Goal: Navigation & Orientation: Find specific page/section

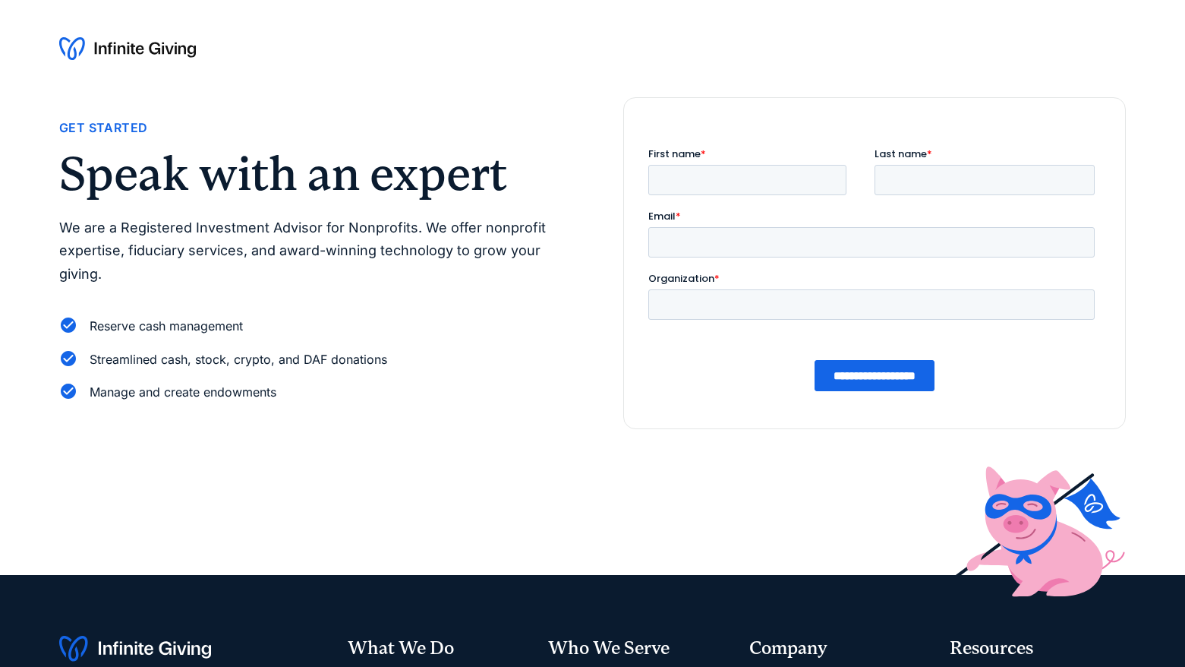
scroll to position [364, 0]
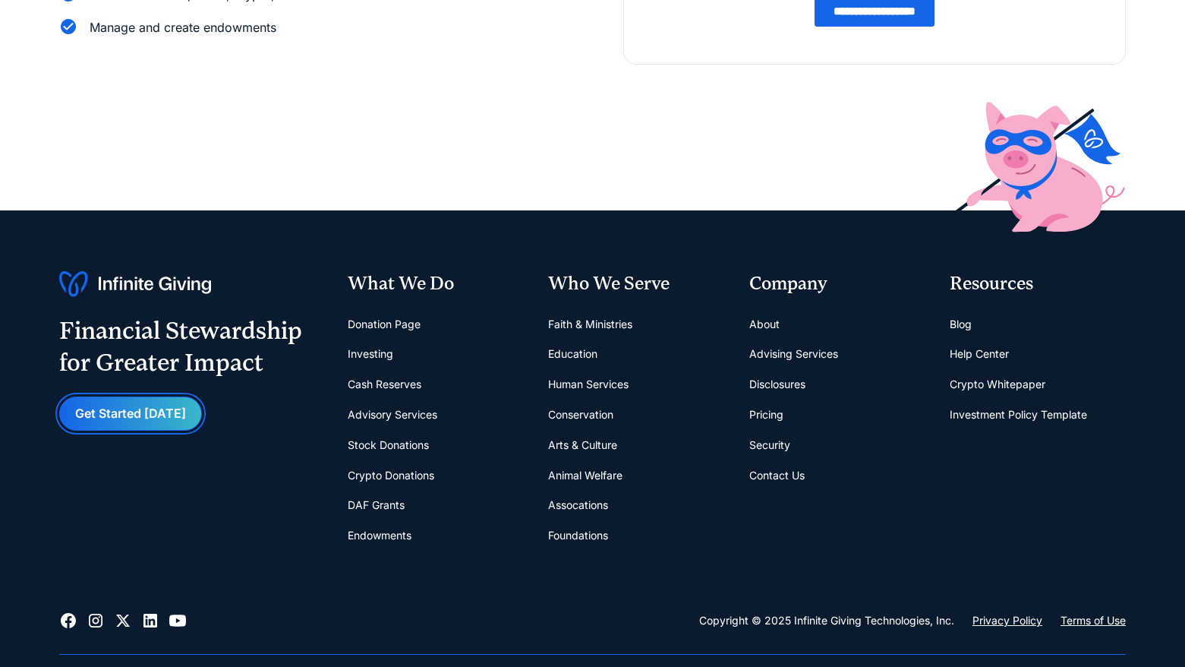
click at [161, 409] on link "Get Started [DATE]" at bounding box center [130, 413] width 143 height 34
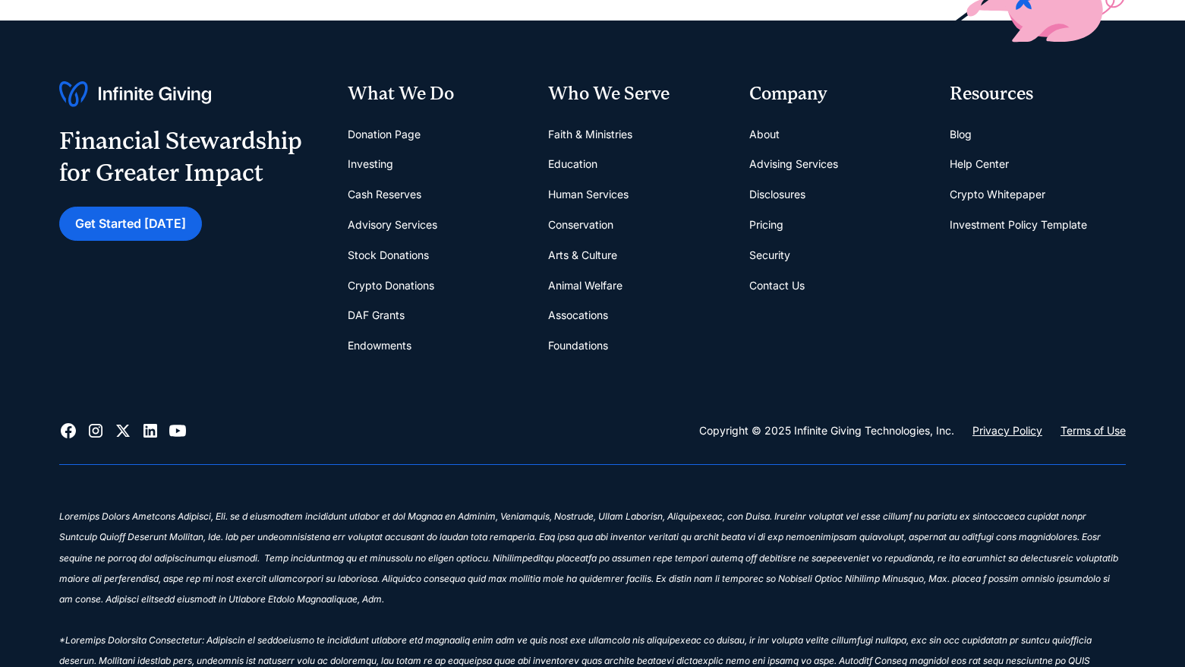
scroll to position [619, 0]
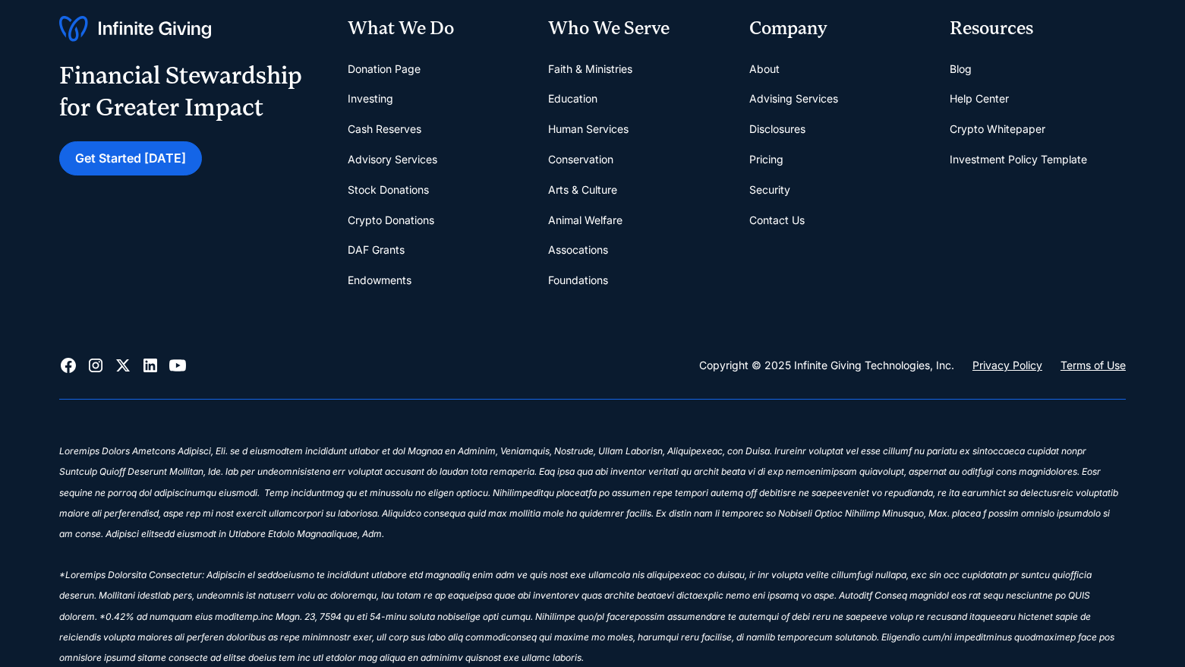
click at [984, 96] on link "Help Center" at bounding box center [979, 99] width 59 height 30
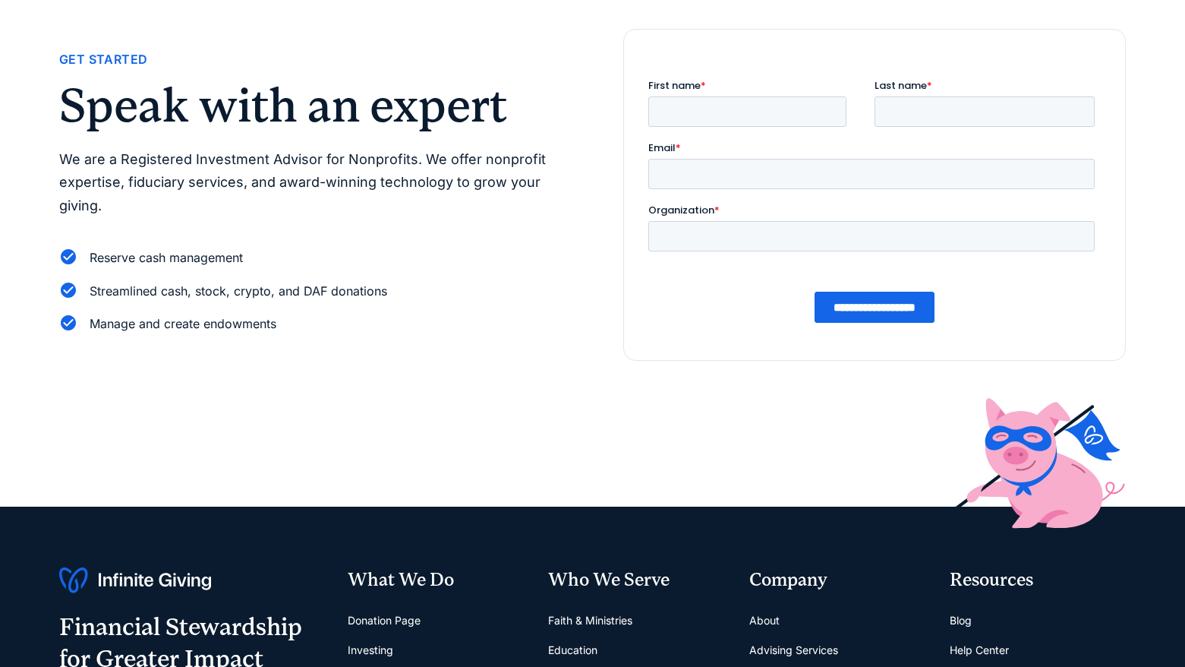
scroll to position [0, 0]
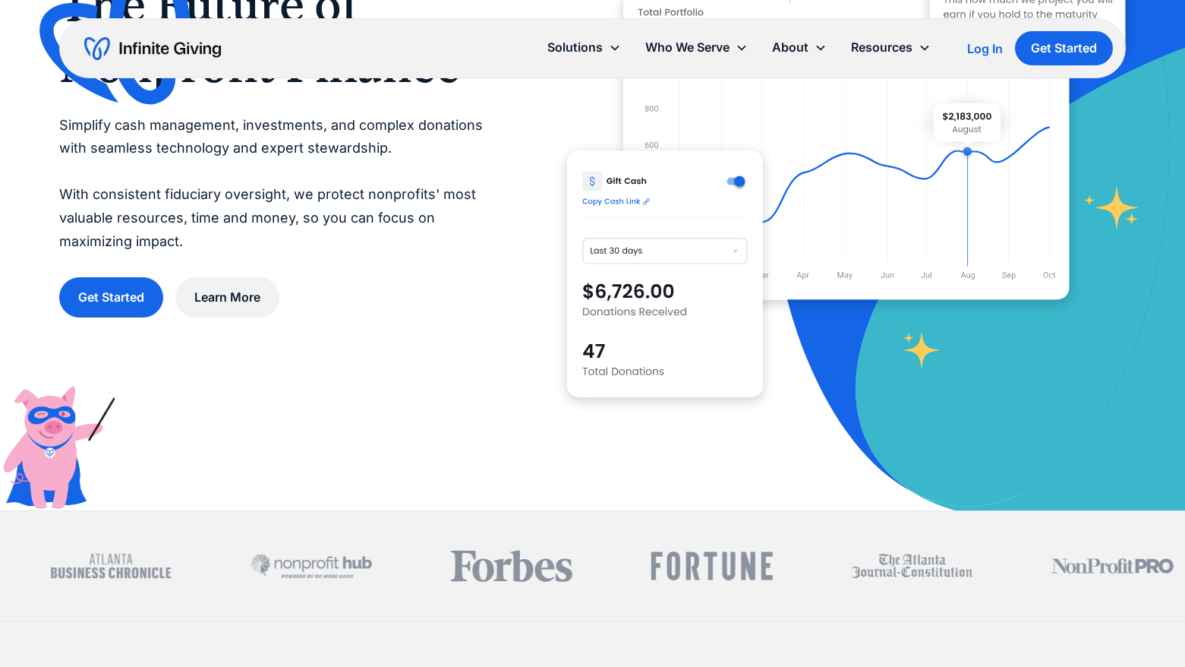
click at [986, 49] on div "Log In" at bounding box center [985, 49] width 36 height 12
